Goal: Task Accomplishment & Management: Manage account settings

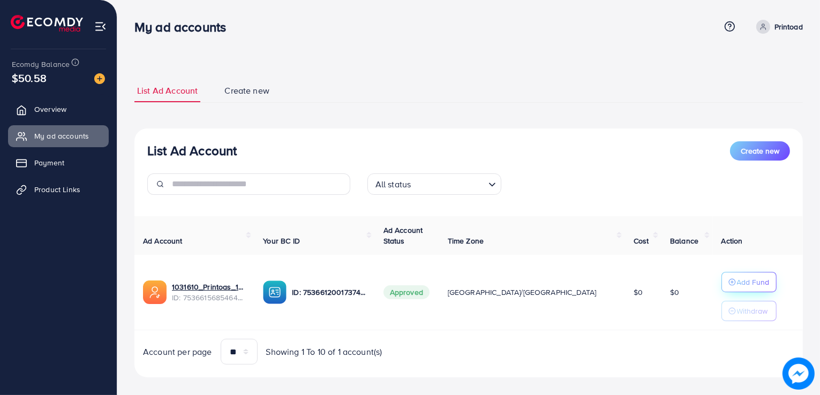
click at [737, 279] on p "Add Fund" at bounding box center [753, 282] width 33 height 13
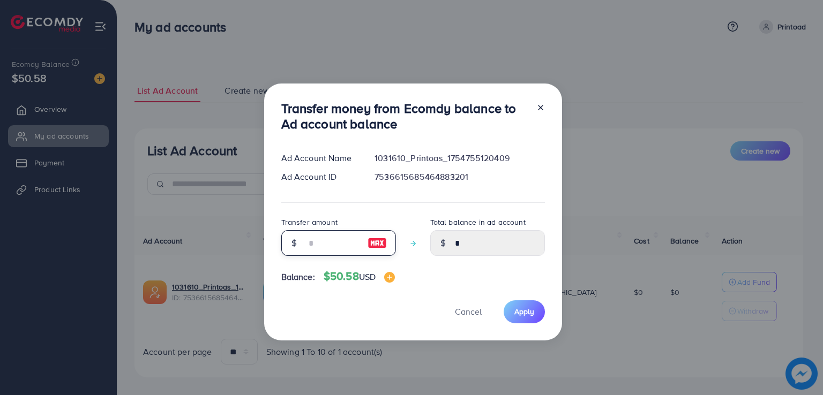
click at [333, 239] on input "number" at bounding box center [333, 243] width 54 height 26
type input "*"
type input "****"
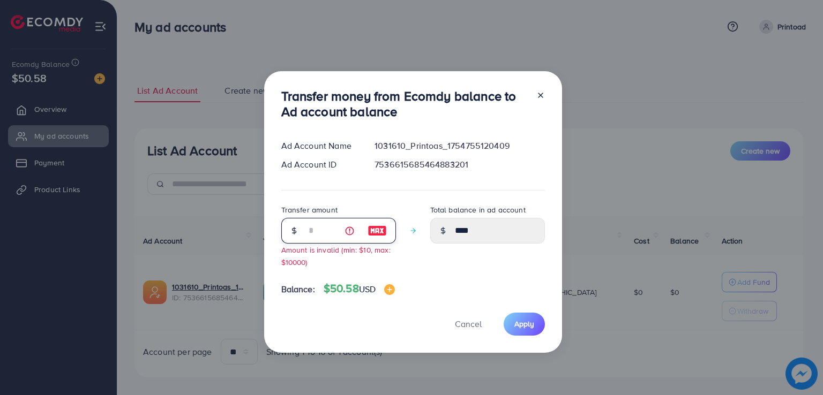
type input "**"
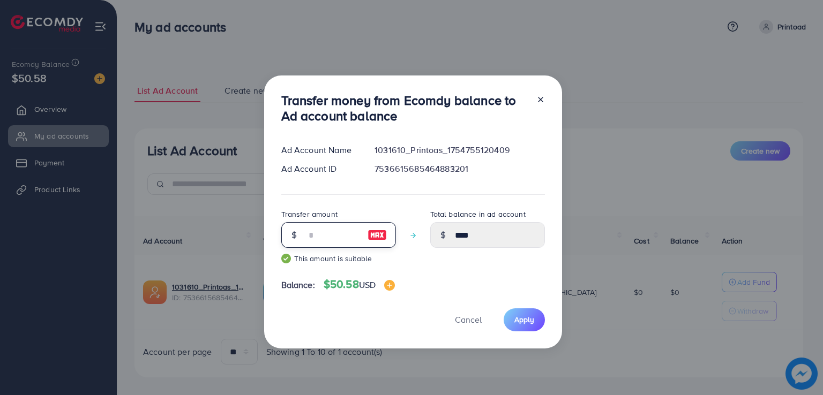
type input "*****"
type input "**"
click at [516, 320] on span "Apply" at bounding box center [524, 319] width 20 height 11
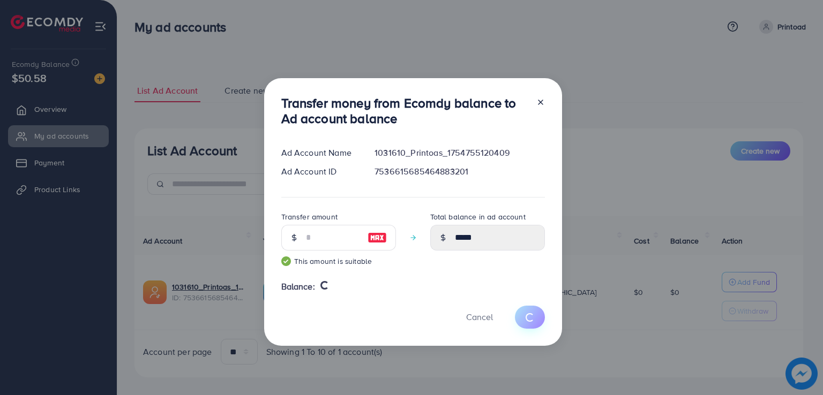
type input "*"
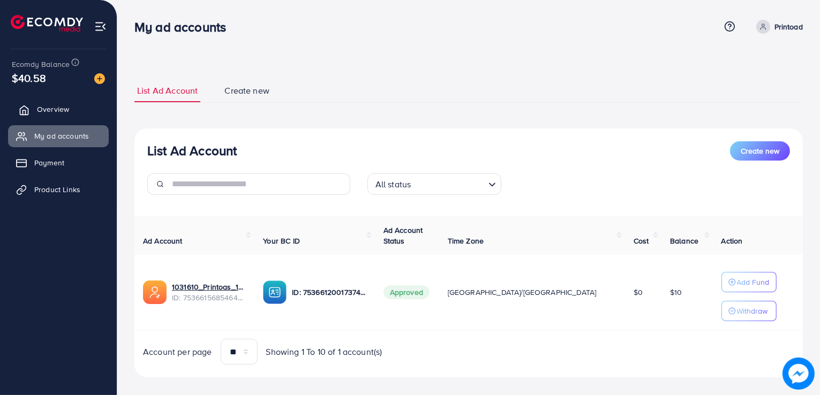
click at [80, 102] on link "Overview" at bounding box center [58, 109] width 101 height 21
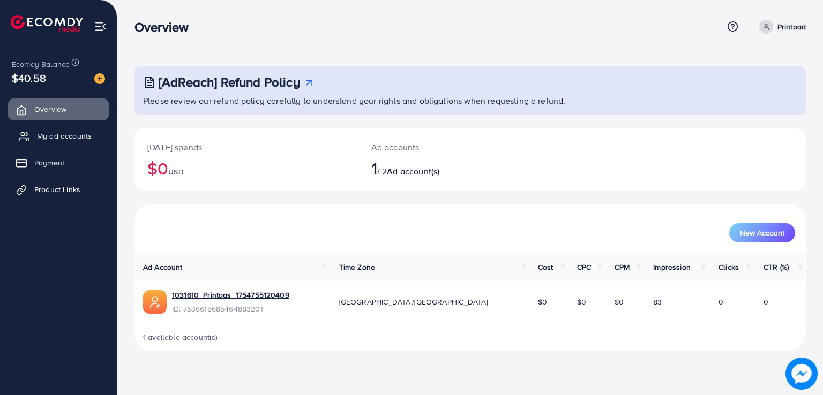
click at [80, 134] on span "My ad accounts" at bounding box center [64, 136] width 55 height 11
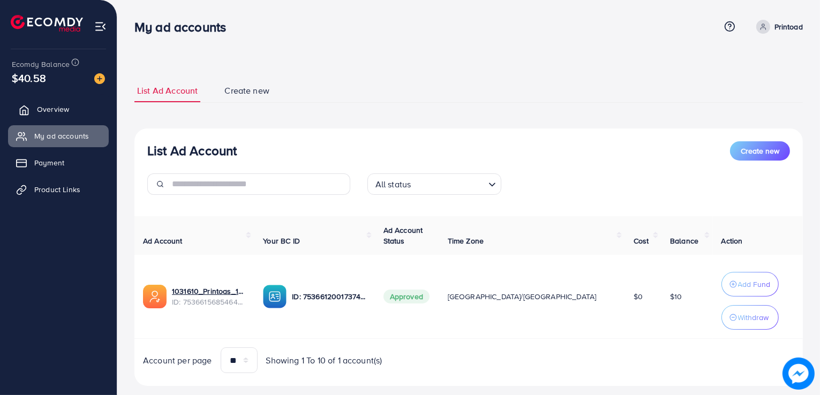
click at [85, 102] on link "Overview" at bounding box center [58, 109] width 101 height 21
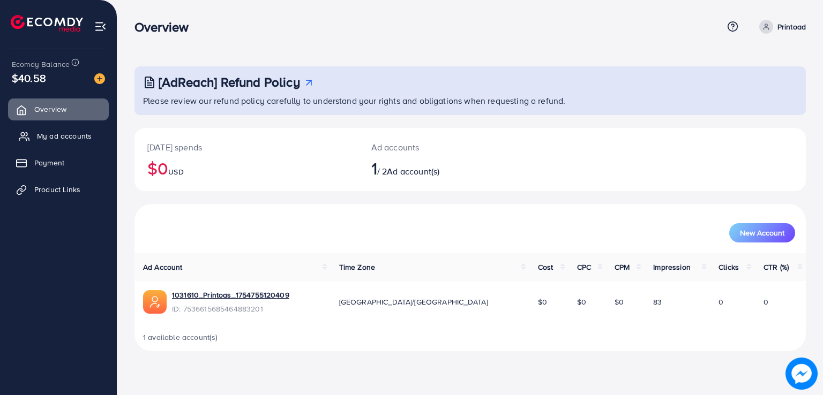
click at [61, 132] on span "My ad accounts" at bounding box center [64, 136] width 55 height 11
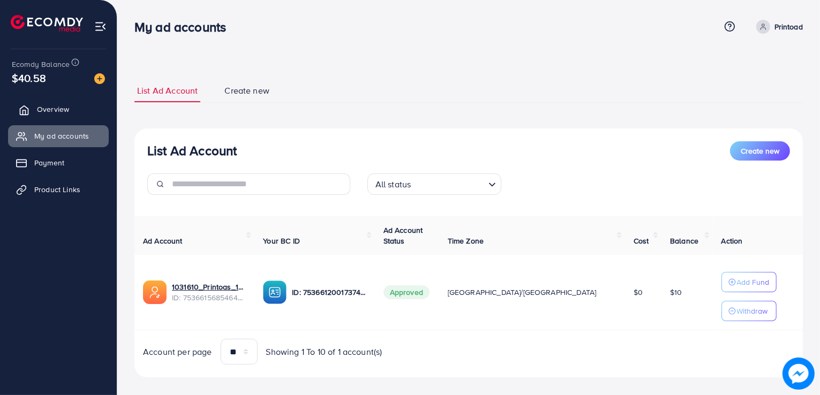
click at [40, 102] on link "Overview" at bounding box center [58, 109] width 101 height 21
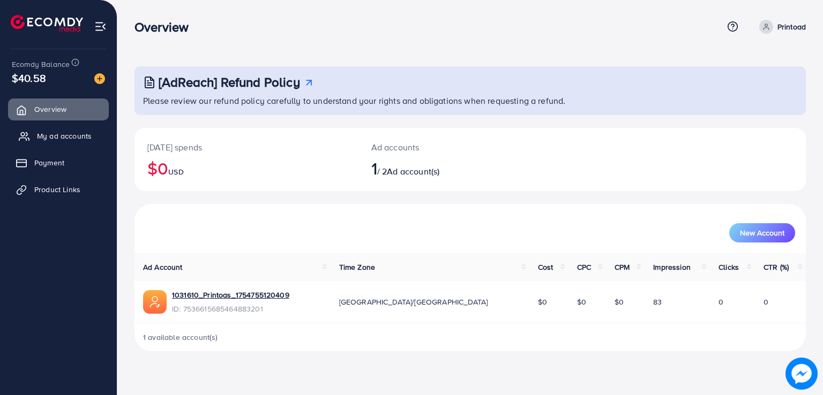
click at [28, 139] on icon at bounding box center [24, 136] width 11 height 11
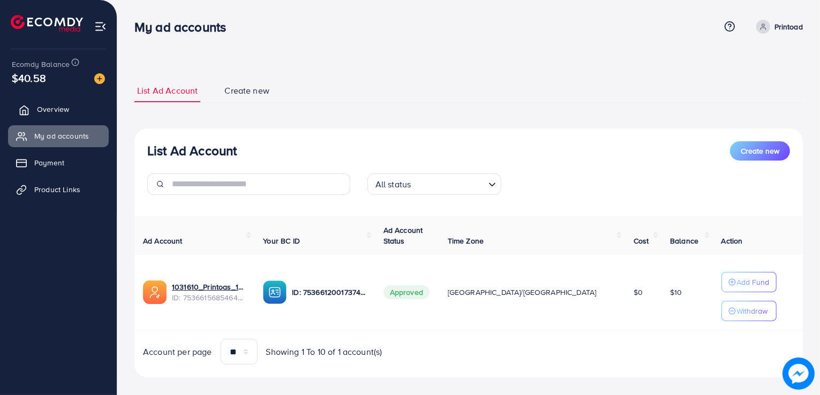
click at [73, 118] on link "Overview" at bounding box center [58, 109] width 101 height 21
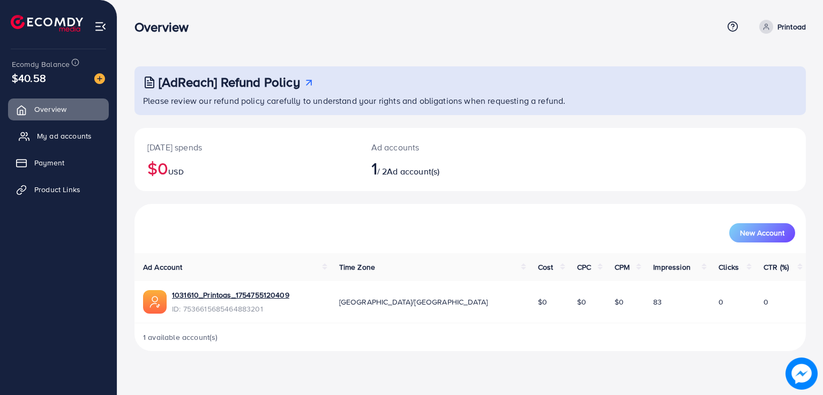
click at [71, 131] on span "My ad accounts" at bounding box center [64, 136] width 55 height 11
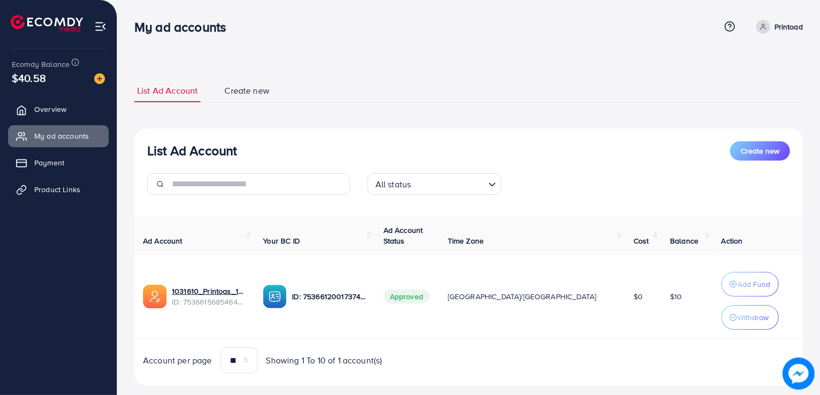
click at [549, 43] on nav "My ad accounts Help Center Contact Support Plans and Pricing Term and policy Ab…" at bounding box center [468, 26] width 668 height 38
click at [92, 115] on link "Overview" at bounding box center [58, 109] width 101 height 21
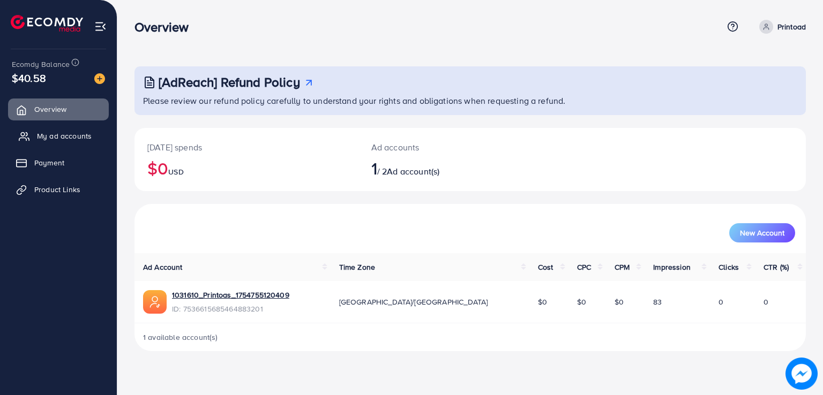
click at [95, 139] on link "My ad accounts" at bounding box center [58, 135] width 101 height 21
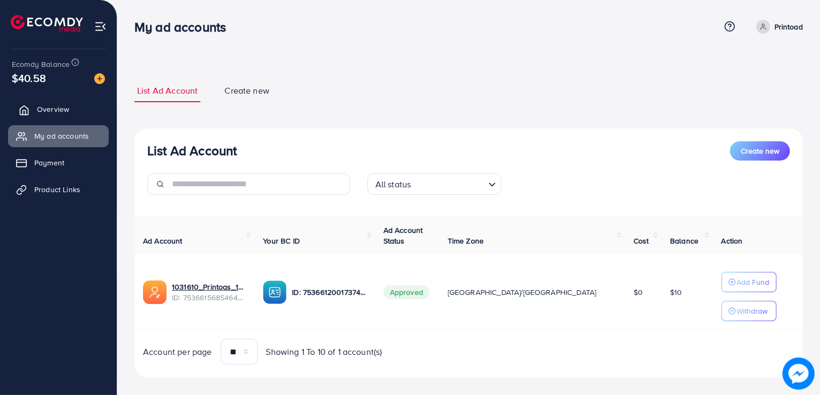
click at [52, 112] on span "Overview" at bounding box center [53, 109] width 32 height 11
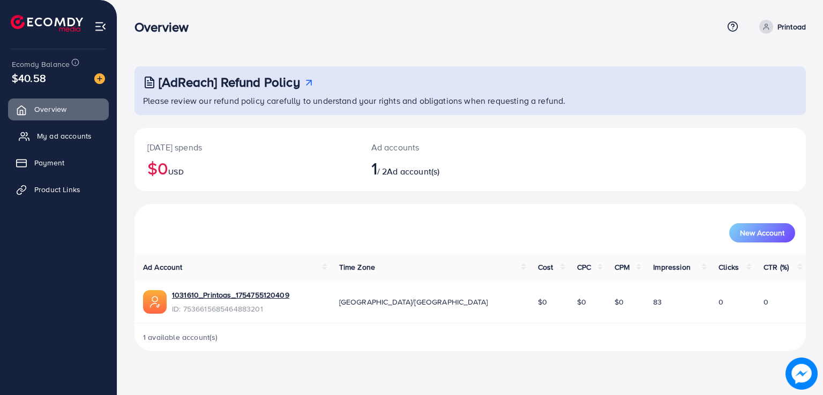
click at [48, 142] on link "My ad accounts" at bounding box center [58, 135] width 101 height 21
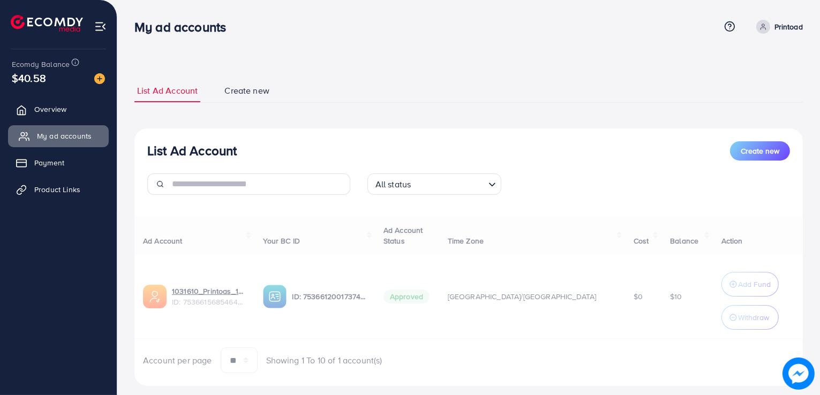
click at [48, 142] on link "My ad accounts" at bounding box center [58, 135] width 101 height 21
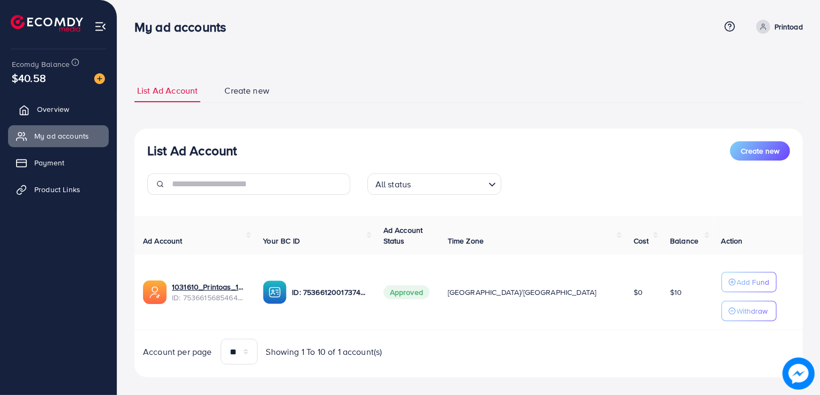
click at [26, 110] on polyline at bounding box center [24, 112] width 3 height 4
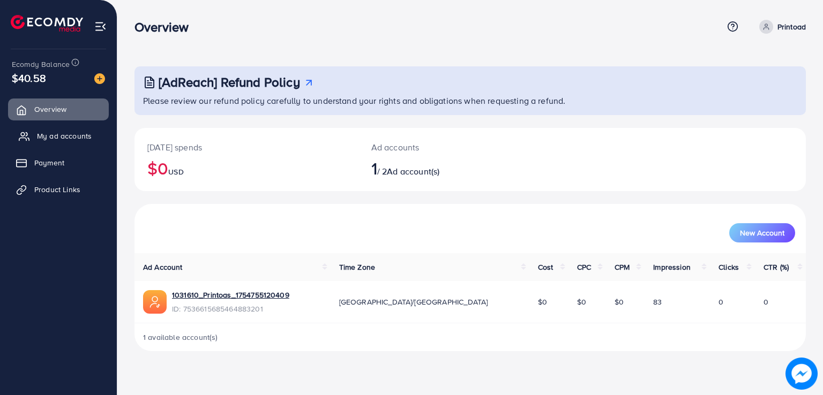
click at [43, 132] on span "My ad accounts" at bounding box center [64, 136] width 55 height 11
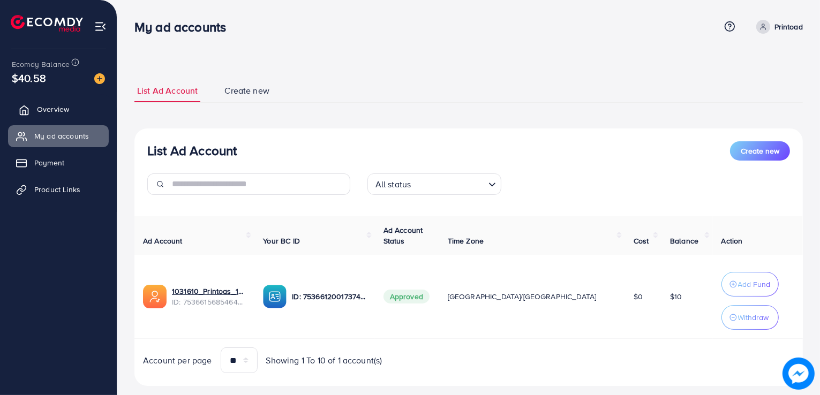
click at [44, 110] on span "Overview" at bounding box center [53, 109] width 32 height 11
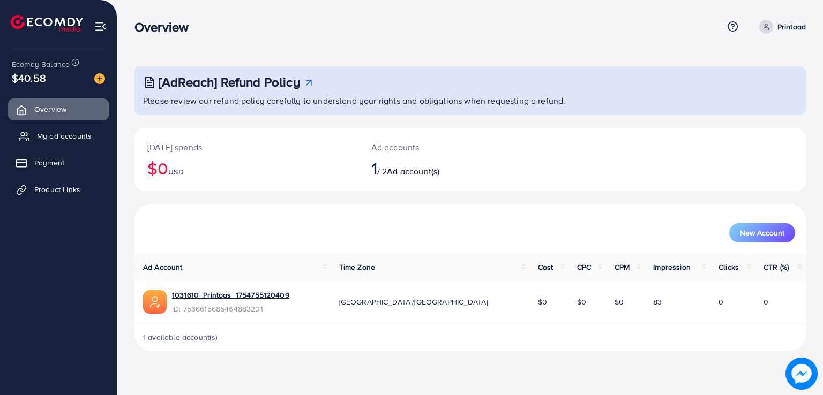
click at [48, 139] on span "My ad accounts" at bounding box center [64, 136] width 55 height 11
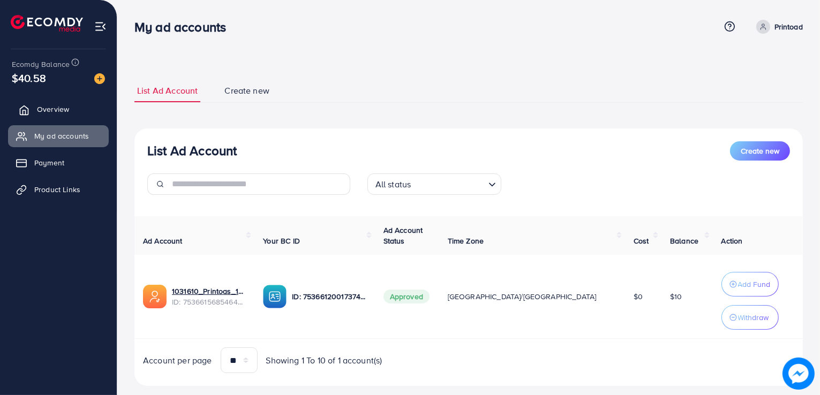
click at [50, 103] on link "Overview" at bounding box center [58, 109] width 101 height 21
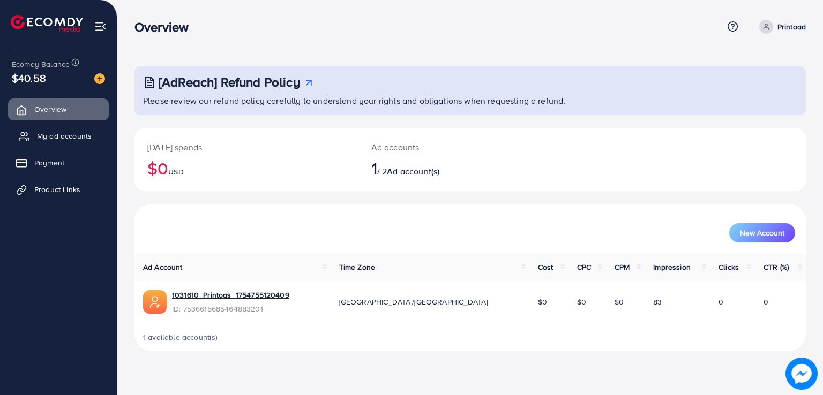
click at [50, 139] on span "My ad accounts" at bounding box center [64, 136] width 55 height 11
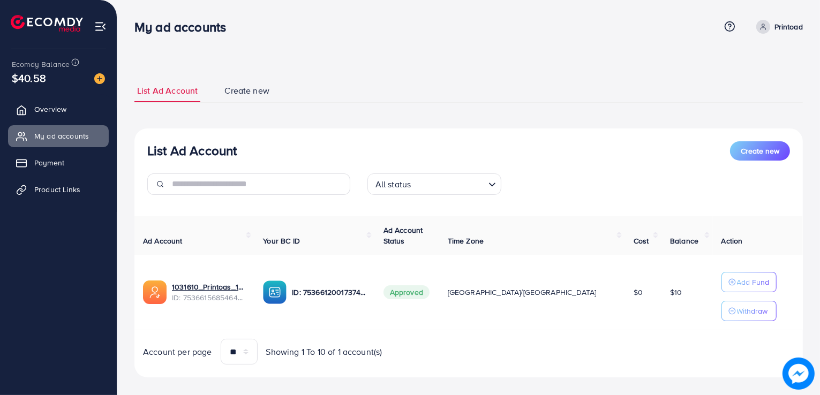
click at [427, 25] on div "My ad accounts" at bounding box center [426, 27] width 585 height 16
click at [88, 116] on link "Overview" at bounding box center [58, 109] width 101 height 21
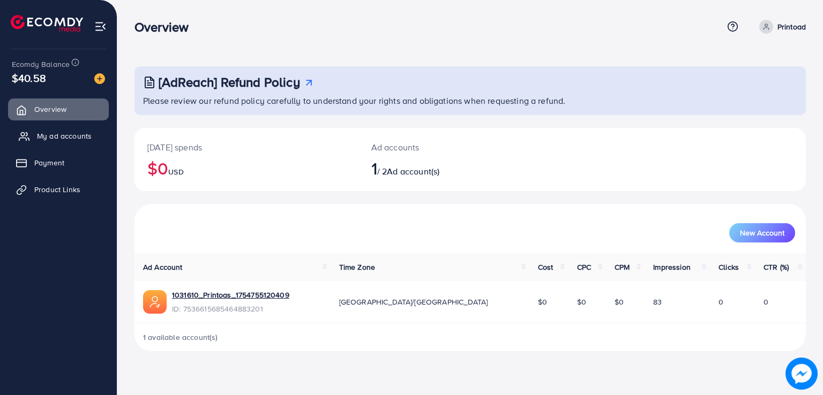
click at [84, 140] on span "My ad accounts" at bounding box center [64, 136] width 55 height 11
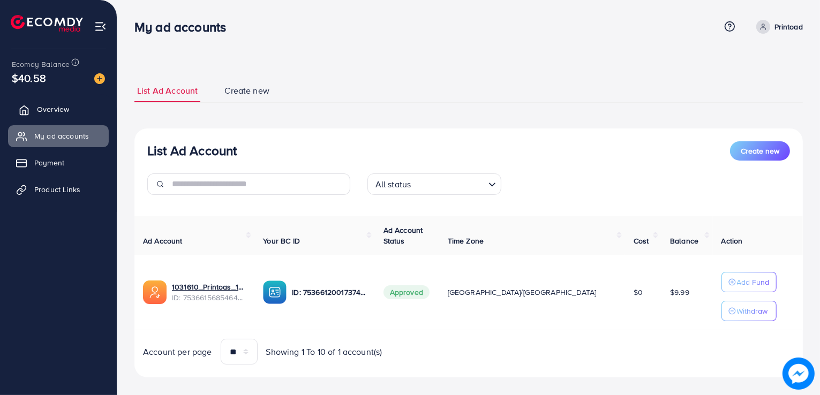
click at [56, 115] on link "Overview" at bounding box center [58, 109] width 101 height 21
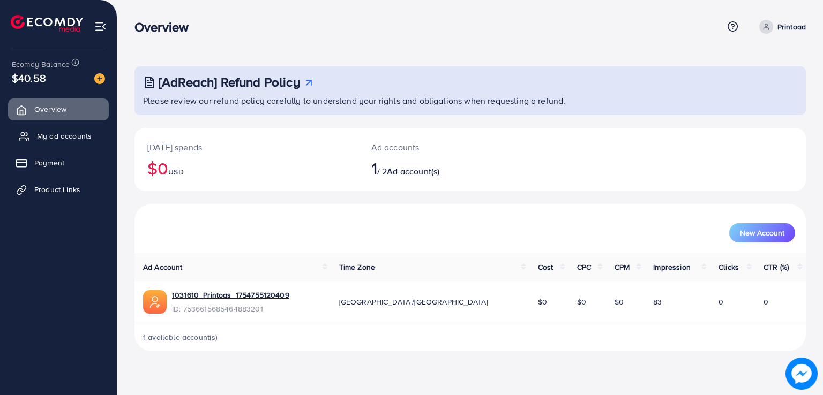
click at [56, 133] on span "My ad accounts" at bounding box center [64, 136] width 55 height 11
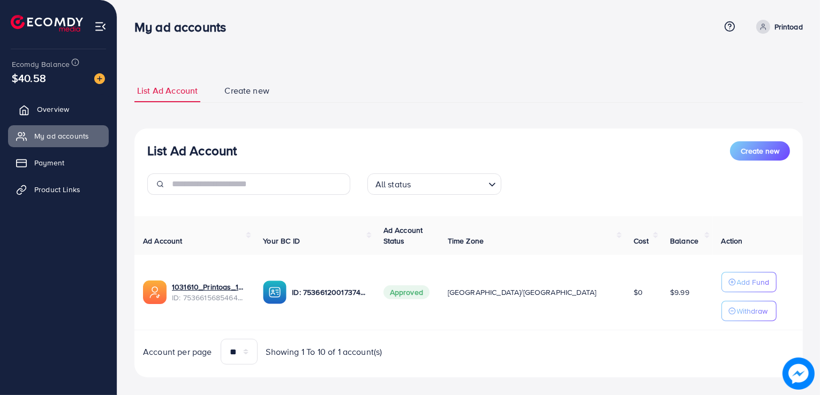
click at [62, 105] on span "Overview" at bounding box center [53, 109] width 32 height 11
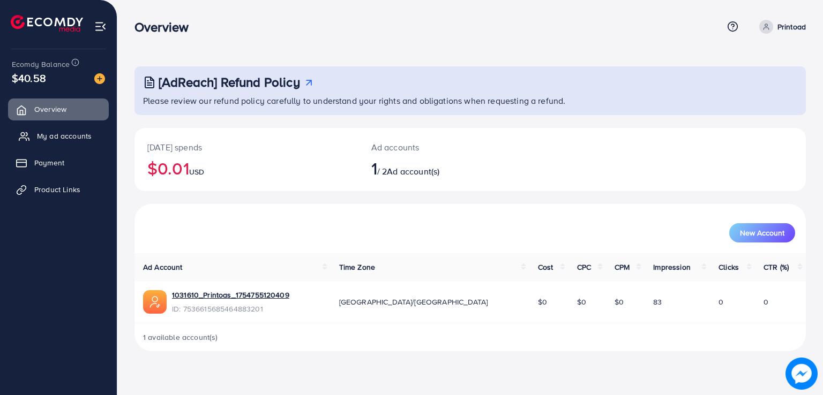
click at [73, 131] on span "My ad accounts" at bounding box center [64, 136] width 55 height 11
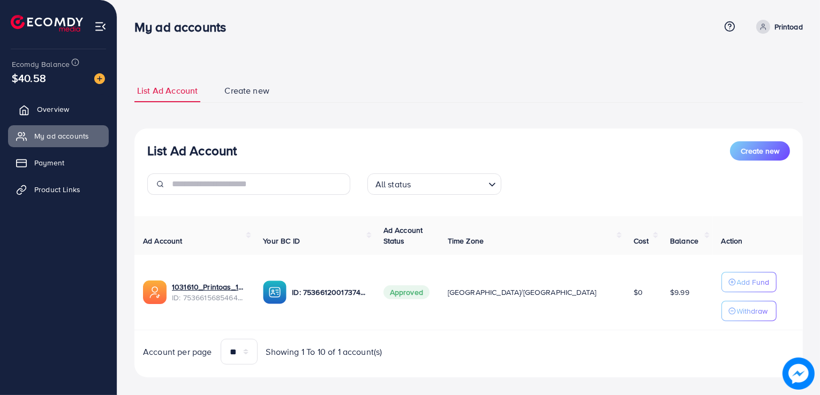
click at [73, 99] on link "Overview" at bounding box center [58, 109] width 101 height 21
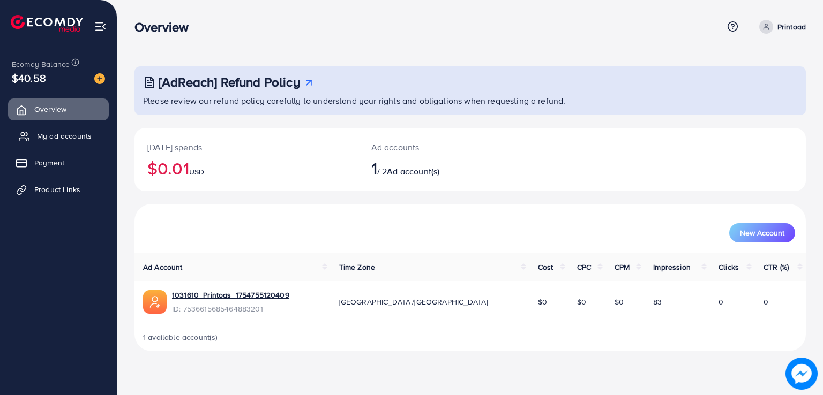
click at [78, 130] on link "My ad accounts" at bounding box center [58, 135] width 101 height 21
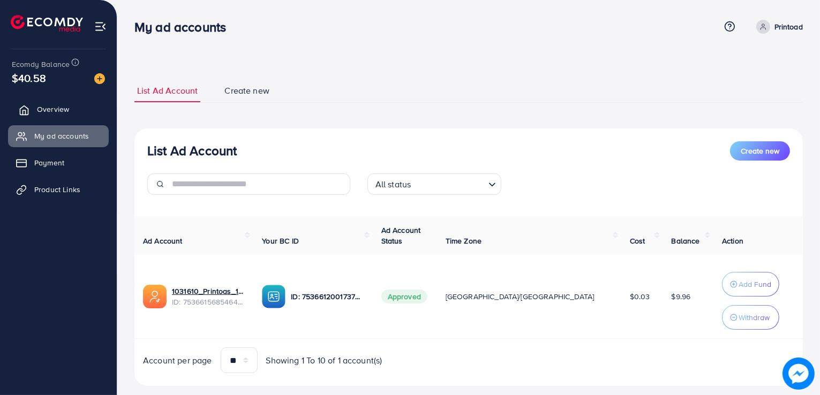
click at [66, 115] on link "Overview" at bounding box center [58, 109] width 101 height 21
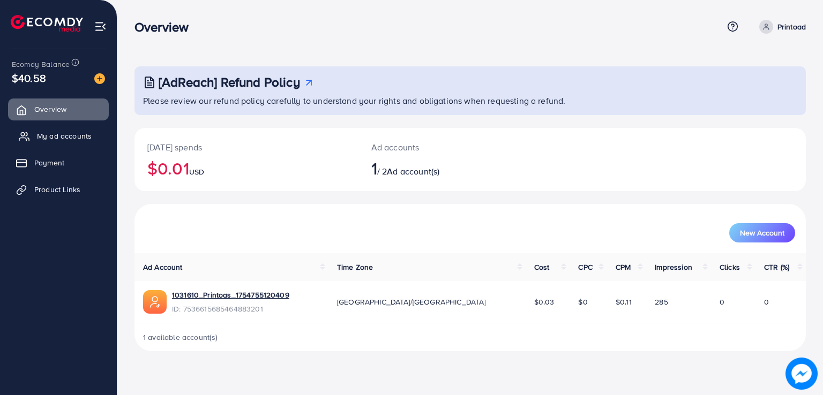
click at [66, 131] on span "My ad accounts" at bounding box center [64, 136] width 55 height 11
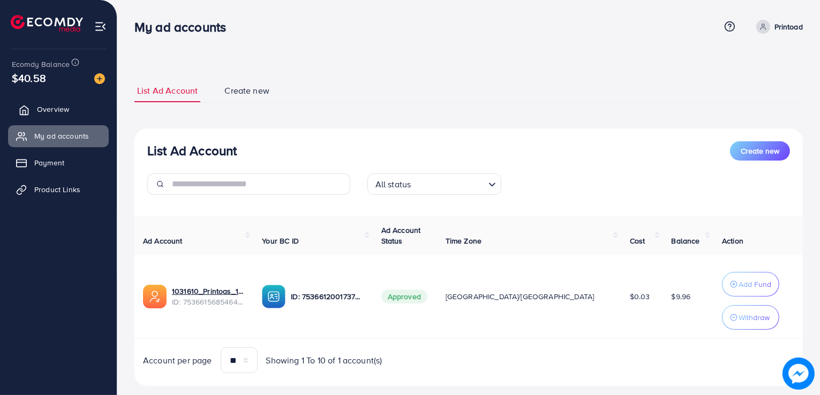
click at [58, 118] on link "Overview" at bounding box center [58, 109] width 101 height 21
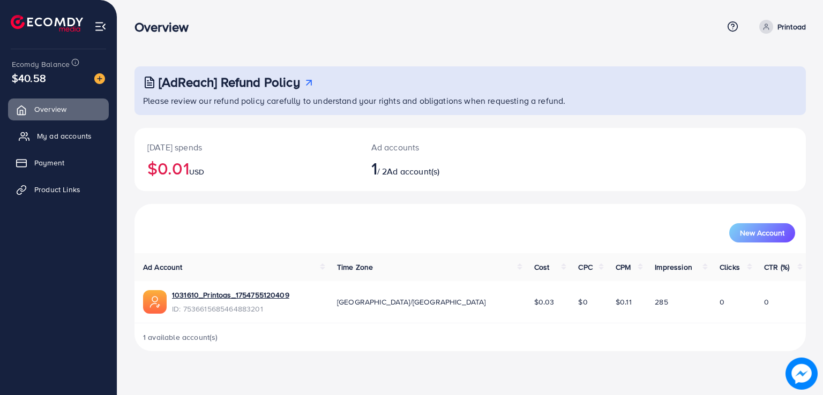
click at [60, 134] on span "My ad accounts" at bounding box center [64, 136] width 55 height 11
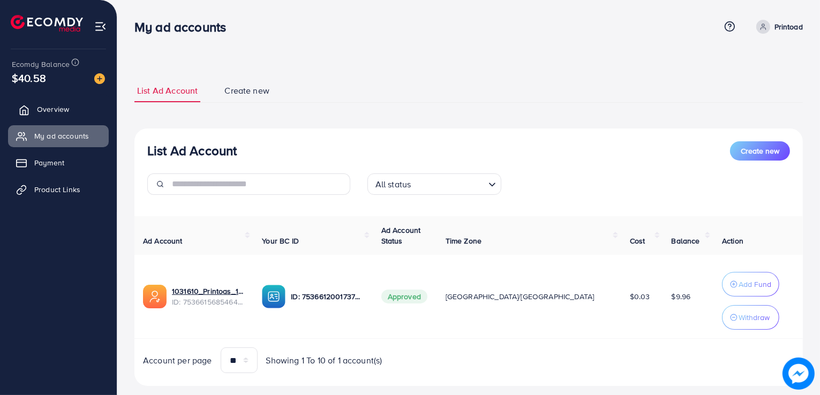
click at [62, 117] on link "Overview" at bounding box center [58, 109] width 101 height 21
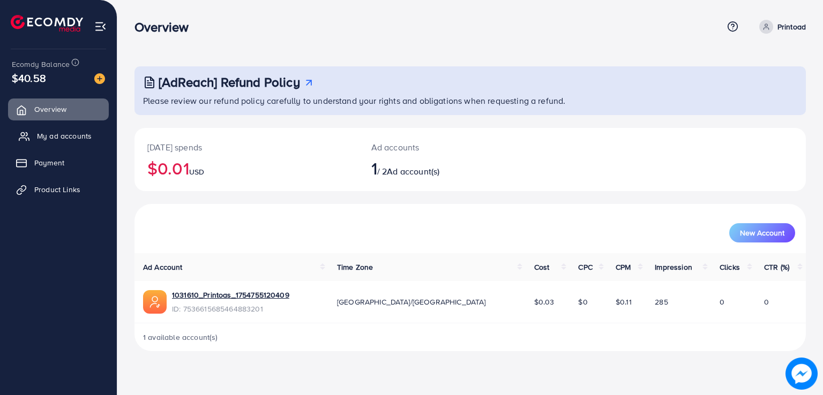
click at [83, 145] on link "My ad accounts" at bounding box center [58, 135] width 101 height 21
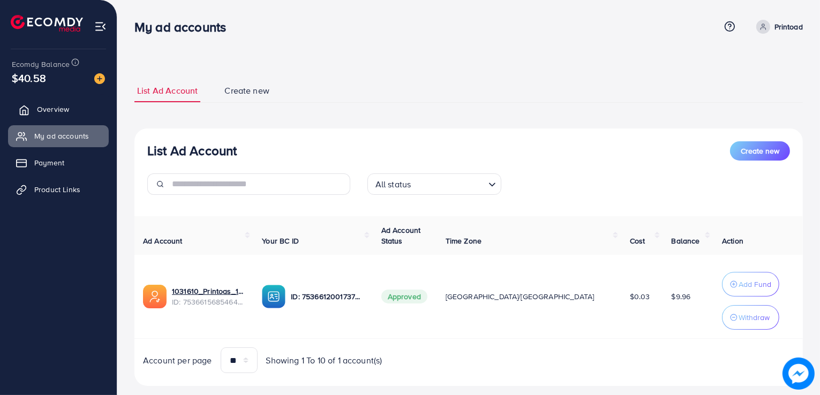
click at [65, 102] on link "Overview" at bounding box center [58, 109] width 101 height 21
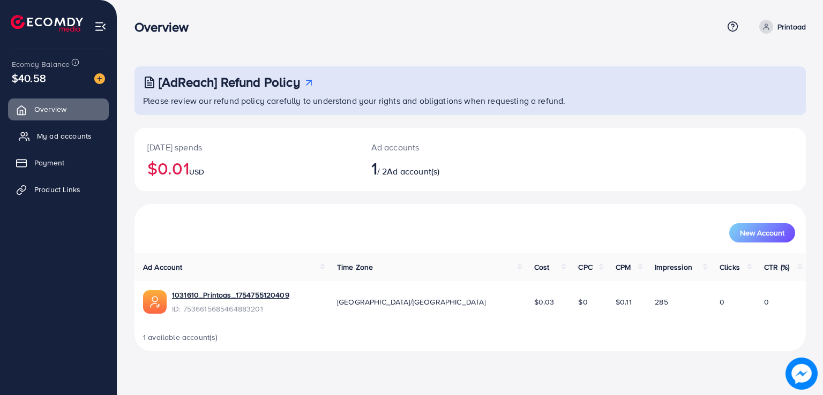
click at [71, 135] on span "My ad accounts" at bounding box center [64, 136] width 55 height 11
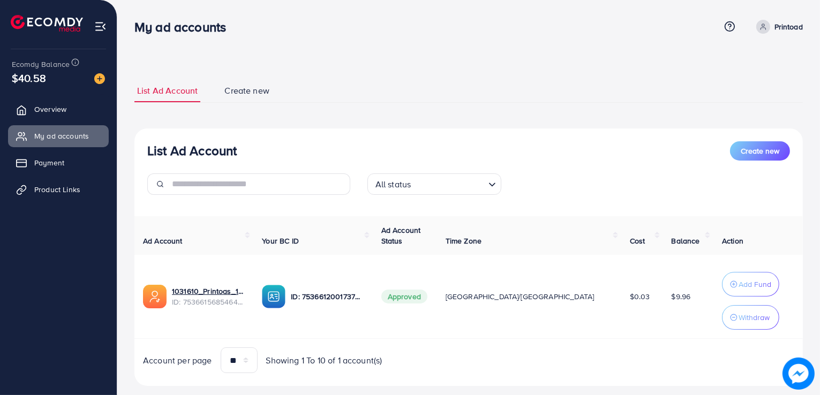
click at [630, 294] on span "$0.03" at bounding box center [640, 296] width 20 height 11
click at [621, 305] on td "$0.03" at bounding box center [642, 297] width 42 height 84
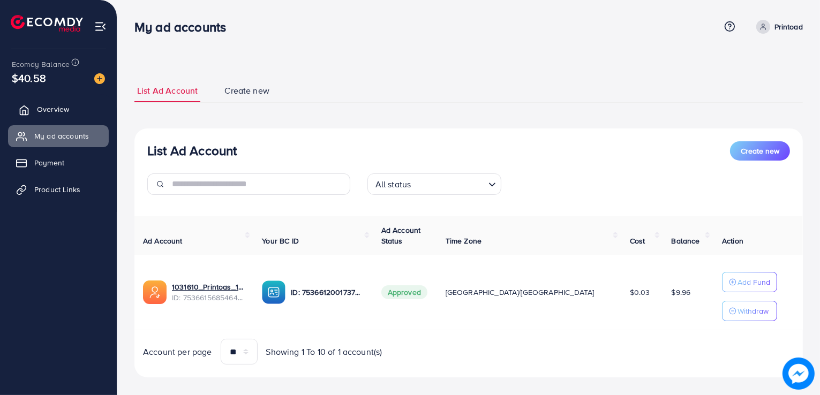
click at [22, 110] on icon at bounding box center [24, 110] width 11 height 11
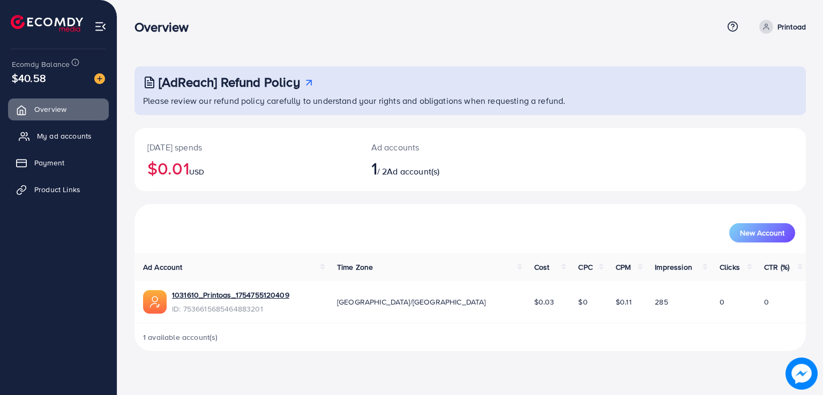
click at [22, 144] on link "My ad accounts" at bounding box center [58, 135] width 101 height 21
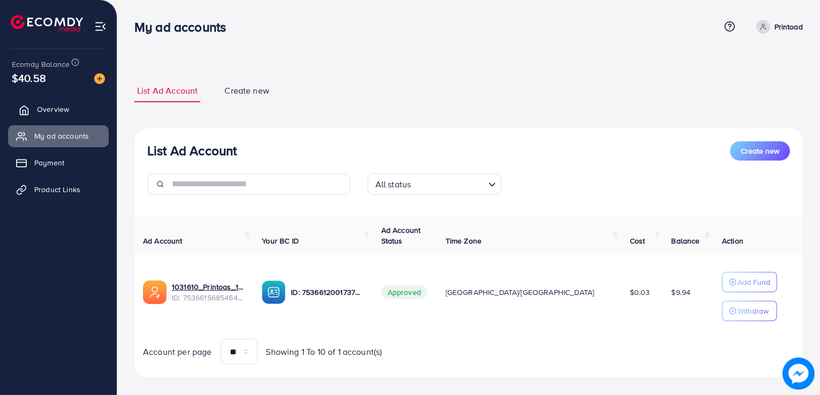
click at [32, 103] on link "Overview" at bounding box center [58, 109] width 101 height 21
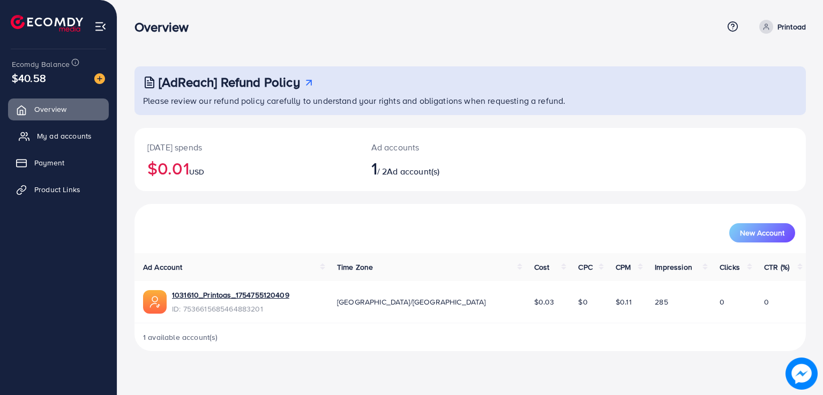
click at [56, 129] on link "My ad accounts" at bounding box center [58, 135] width 101 height 21
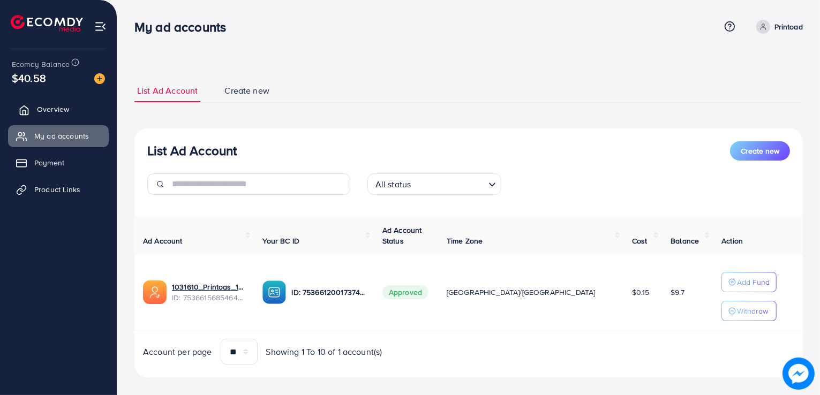
click at [32, 111] on link "Overview" at bounding box center [58, 109] width 101 height 21
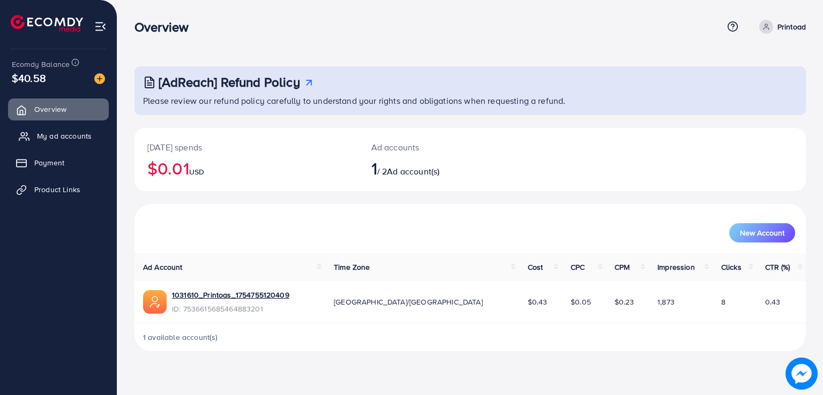
click at [56, 140] on span "My ad accounts" at bounding box center [64, 136] width 55 height 11
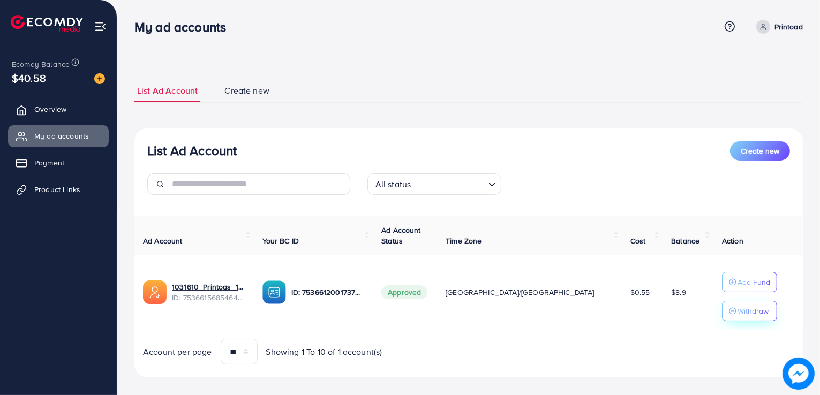
click at [747, 311] on p "Withdraw" at bounding box center [752, 311] width 31 height 13
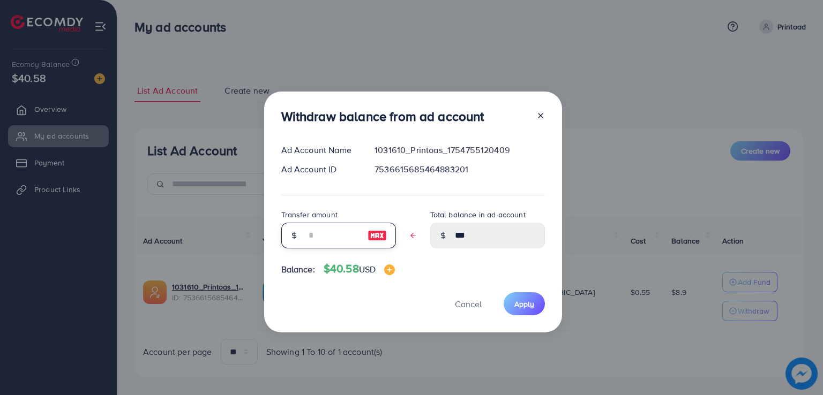
click at [341, 238] on input "text" at bounding box center [333, 236] width 54 height 26
type input "*"
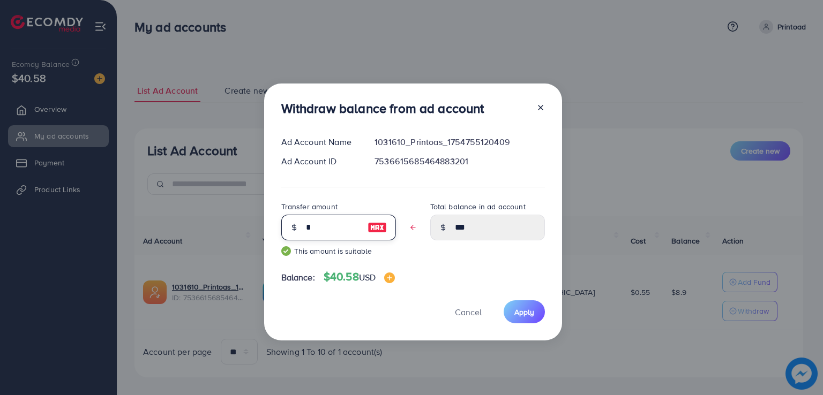
type input "****"
type input "*"
click at [527, 312] on span "Apply" at bounding box center [524, 312] width 20 height 11
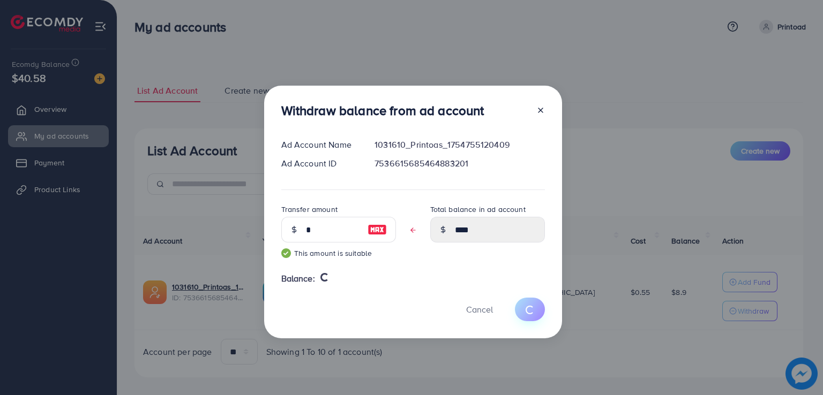
type input "***"
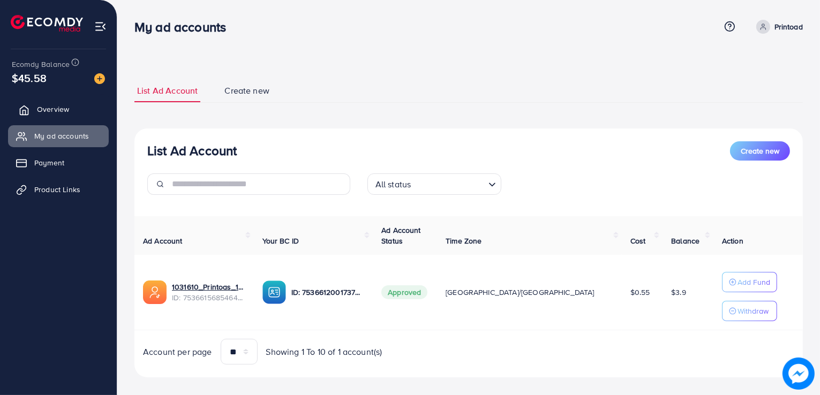
click at [93, 103] on link "Overview" at bounding box center [58, 109] width 101 height 21
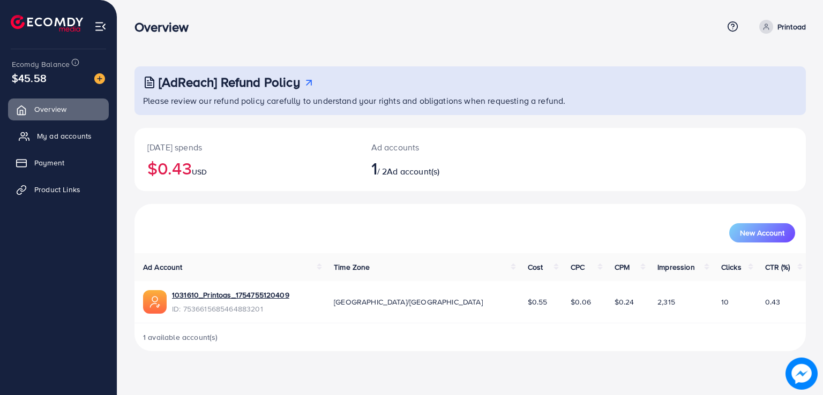
click at [94, 131] on link "My ad accounts" at bounding box center [58, 135] width 101 height 21
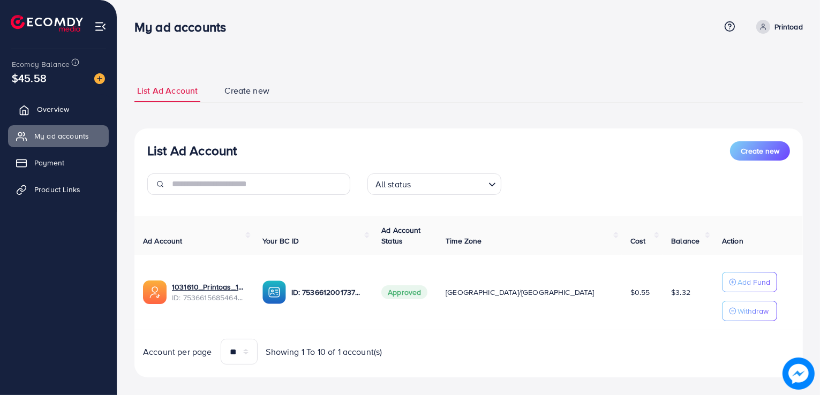
click at [60, 106] on span "Overview" at bounding box center [53, 109] width 32 height 11
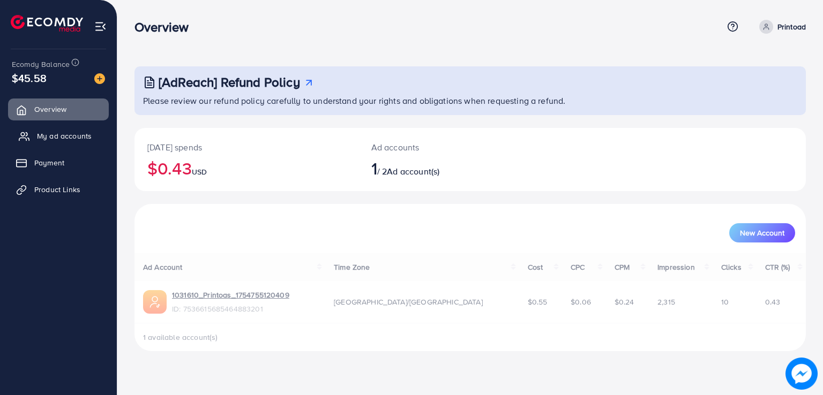
click at [61, 144] on link "My ad accounts" at bounding box center [58, 135] width 101 height 21
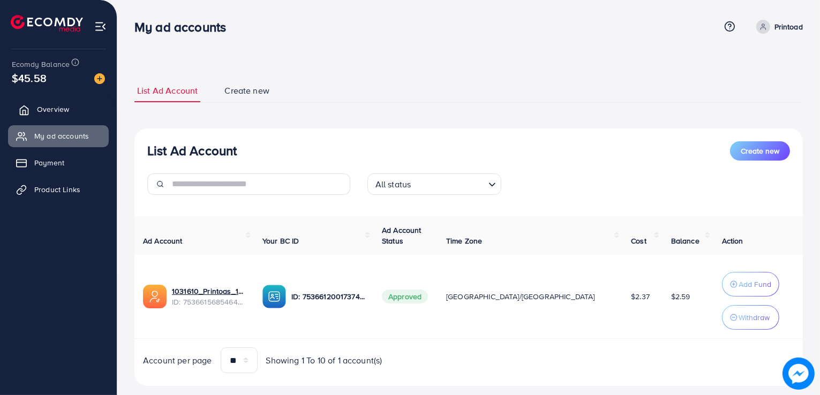
click at [50, 109] on span "Overview" at bounding box center [53, 109] width 32 height 11
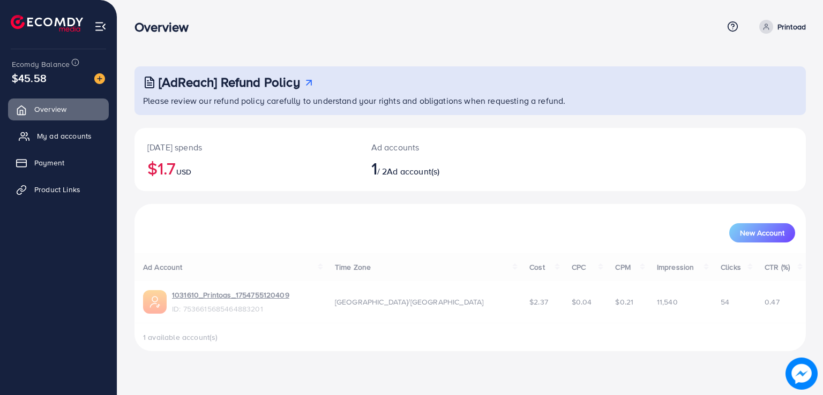
click at [50, 131] on span "My ad accounts" at bounding box center [64, 136] width 55 height 11
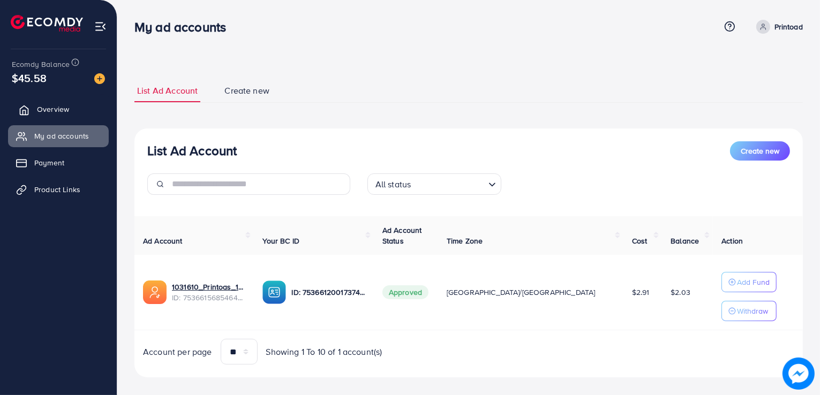
click at [51, 101] on link "Overview" at bounding box center [58, 109] width 101 height 21
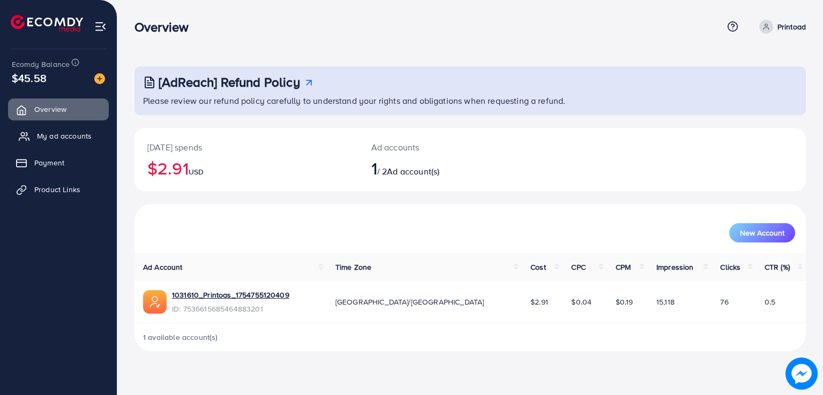
click at [61, 135] on span "My ad accounts" at bounding box center [64, 136] width 55 height 11
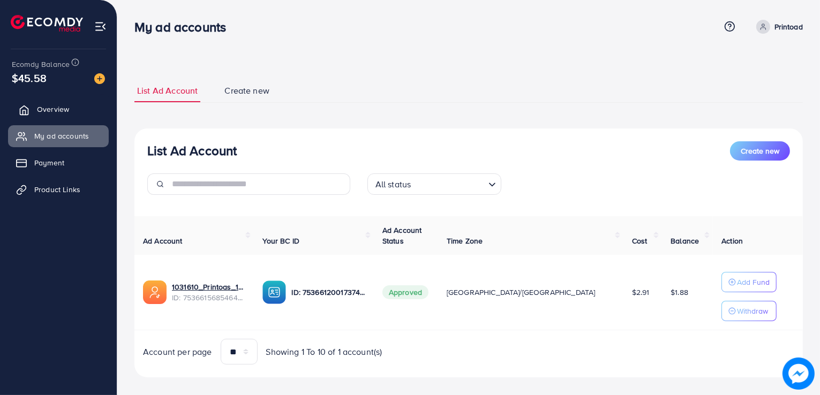
click at [65, 118] on link "Overview" at bounding box center [58, 109] width 101 height 21
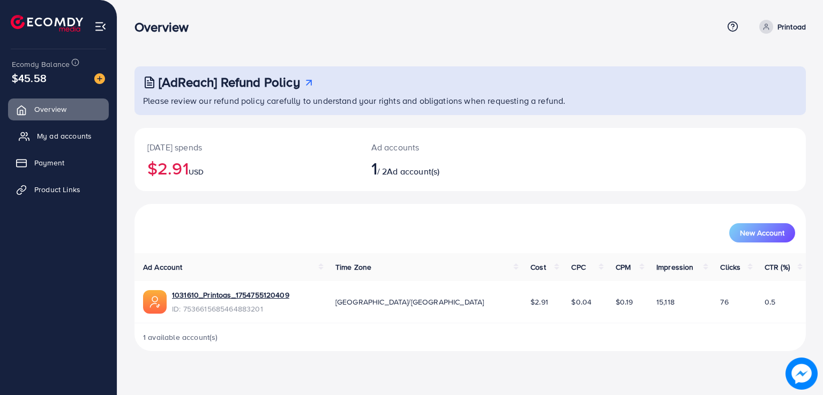
click at [65, 126] on link "My ad accounts" at bounding box center [58, 135] width 101 height 21
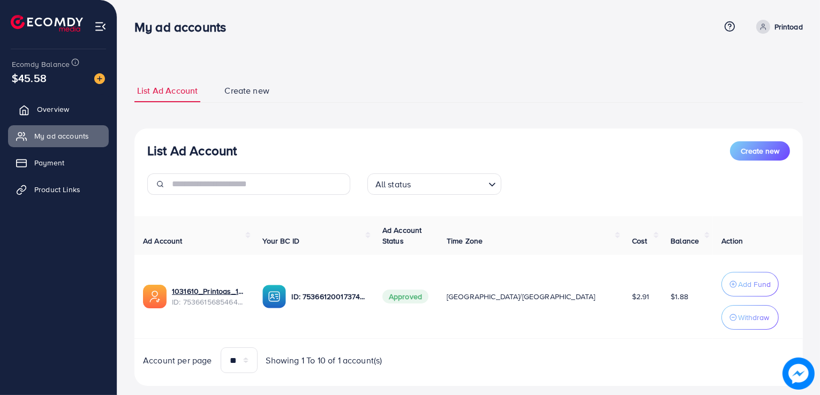
click at [71, 119] on link "Overview" at bounding box center [58, 109] width 101 height 21
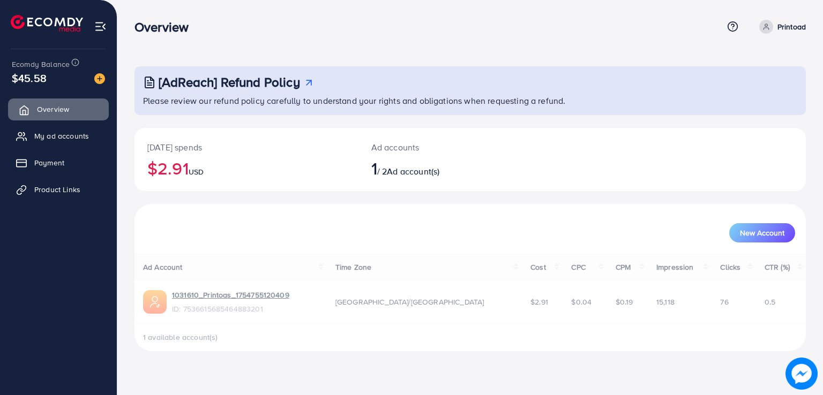
click at [71, 119] on link "Overview" at bounding box center [58, 109] width 101 height 21
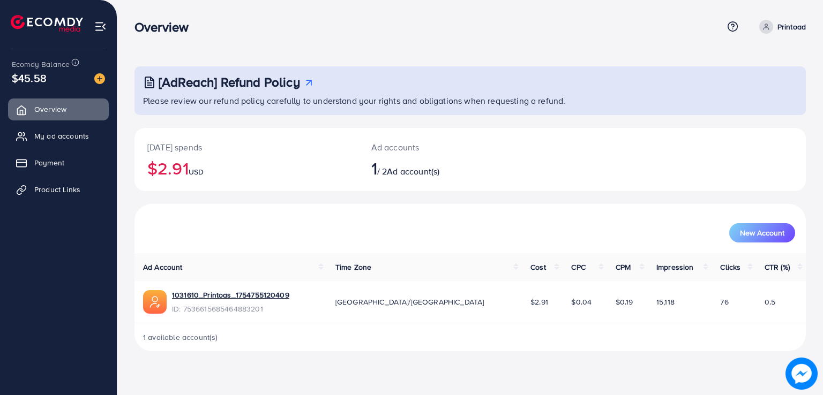
click at [720, 299] on span "76" at bounding box center [724, 302] width 8 height 11
click at [681, 305] on td "15,118" at bounding box center [679, 302] width 64 height 42
click at [82, 131] on span "My ad accounts" at bounding box center [64, 136] width 55 height 11
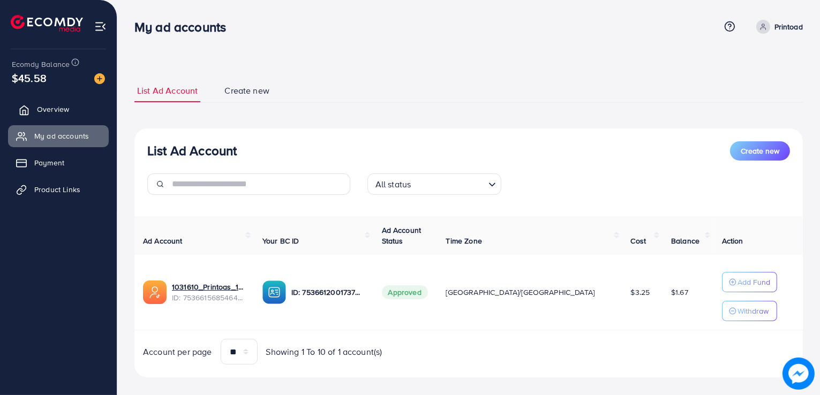
click at [39, 117] on link "Overview" at bounding box center [58, 109] width 101 height 21
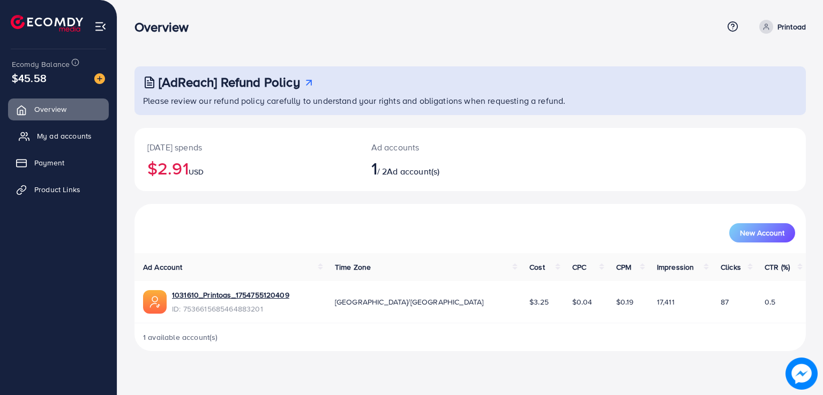
click at [43, 139] on span "My ad accounts" at bounding box center [64, 136] width 55 height 11
